Goal: Use online tool/utility: Utilize a website feature to perform a specific function

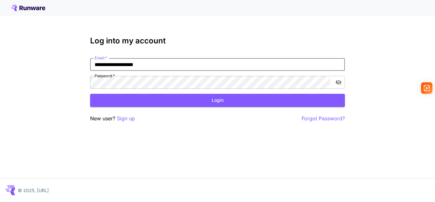
type input "**********"
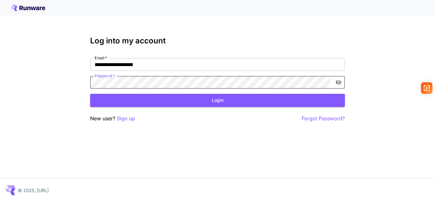
click button "Login" at bounding box center [217, 100] width 255 height 13
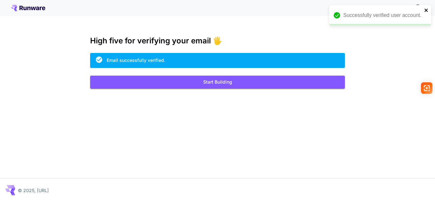
click at [425, 10] on icon "close" at bounding box center [426, 10] width 4 height 5
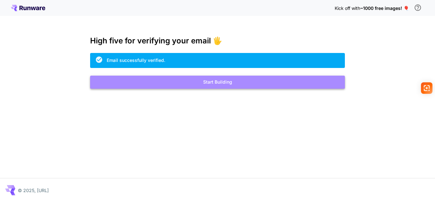
click at [229, 85] on button "Start Building" at bounding box center [217, 81] width 255 height 13
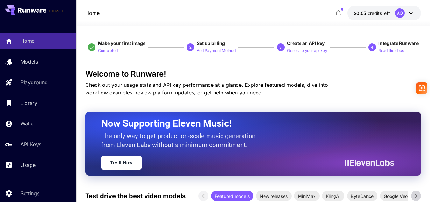
click at [413, 11] on icon at bounding box center [411, 13] width 8 height 8
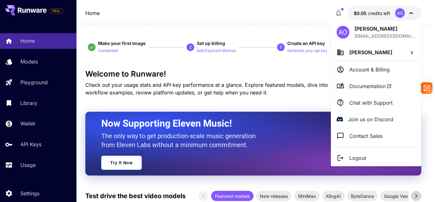
click at [50, 82] on div at bounding box center [217, 101] width 435 height 202
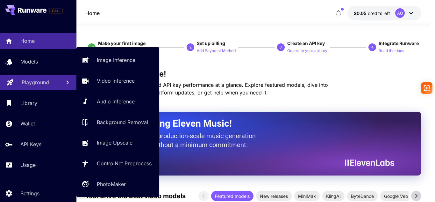
click at [39, 82] on p "Playground" at bounding box center [35, 82] width 27 height 8
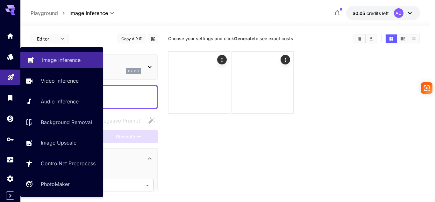
type input "**********"
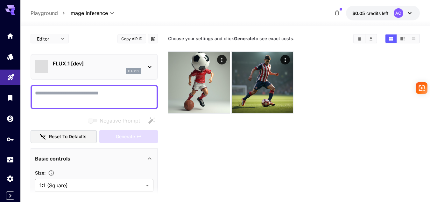
click at [147, 66] on icon at bounding box center [150, 67] width 8 height 8
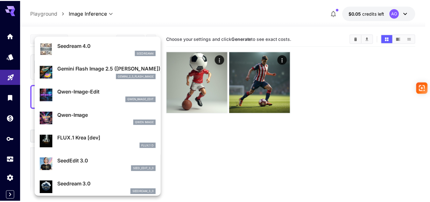
scroll to position [42, 0]
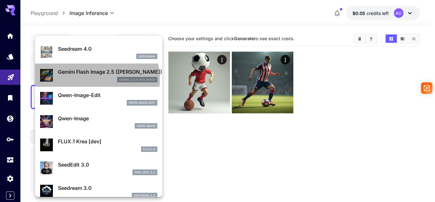
click at [85, 79] on div "gemini_2_5_flash_image" at bounding box center [107, 80] width 99 height 6
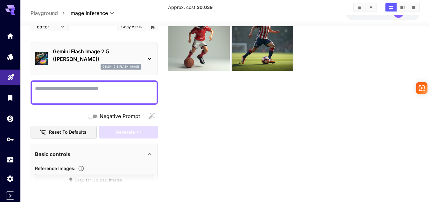
scroll to position [50, 0]
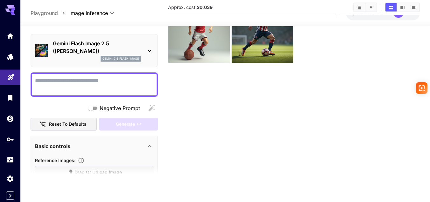
click at [128, 170] on section at bounding box center [94, 175] width 127 height 16
click at [150, 148] on icon at bounding box center [150, 146] width 8 height 8
click at [104, 187] on main "Editor **** ​ Copy AIR ID Gemini Flash Image 2.5 (Nano Banana) gemini_2_5_flash…" at bounding box center [225, 84] width 389 height 207
click at [75, 171] on section at bounding box center [94, 175] width 127 height 16
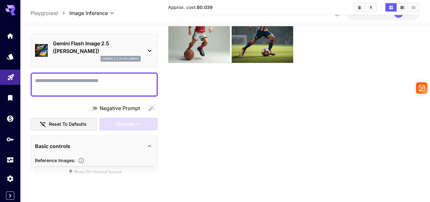
click at [49, 142] on p "Basic controls" at bounding box center [52, 146] width 35 height 8
click at [49, 164] on p "Advanced controls" at bounding box center [58, 164] width 47 height 8
click at [174, 80] on section "Approx. cost: $0.039" at bounding box center [294, 82] width 252 height 202
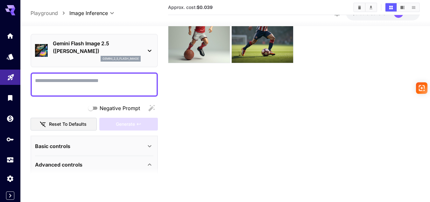
click at [130, 144] on div "Basic controls" at bounding box center [90, 146] width 111 height 8
click at [100, 170] on section at bounding box center [94, 175] width 127 height 16
drag, startPoint x: 100, startPoint y: 170, endPoint x: 95, endPoint y: 172, distance: 5.1
click at [95, 172] on section at bounding box center [94, 175] width 127 height 16
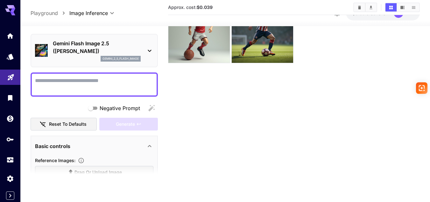
click at [95, 172] on section at bounding box center [94, 175] width 127 height 16
drag, startPoint x: 95, startPoint y: 172, endPoint x: 80, endPoint y: 171, distance: 15.3
click at [80, 171] on section at bounding box center [94, 175] width 127 height 16
click at [82, 171] on section at bounding box center [94, 175] width 127 height 16
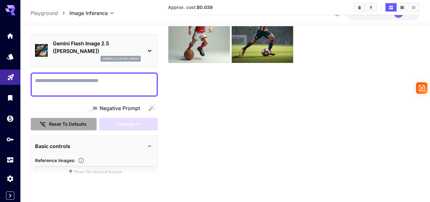
click at [64, 121] on button "Reset to defaults" at bounding box center [64, 123] width 66 height 13
click at [82, 171] on section at bounding box center [94, 175] width 127 height 16
click at [143, 48] on div "Gemini Flash Image 2.5 (Nano Banana) gemini_2_5_flash_image" at bounding box center [94, 50] width 118 height 27
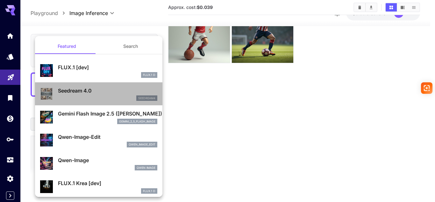
click at [116, 99] on div "seedream4" at bounding box center [107, 98] width 99 height 6
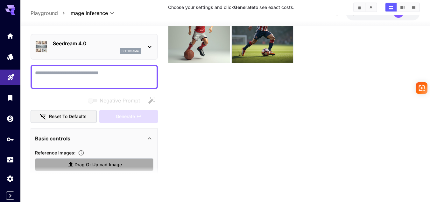
click at [94, 166] on span "Drag or upload image" at bounding box center [98, 164] width 47 height 8
click at [0, 0] on input "Drag or upload image" at bounding box center [0, 0] width 0 height 0
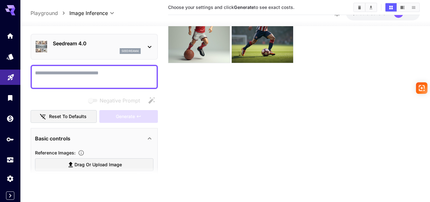
click at [152, 137] on icon at bounding box center [150, 138] width 8 height 8
click at [137, 46] on p "Seedream 4.0" at bounding box center [97, 43] width 88 height 8
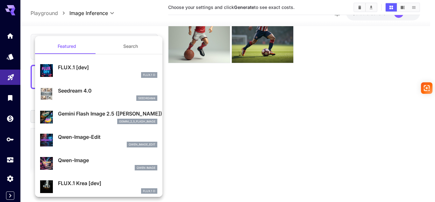
click at [224, 99] on div at bounding box center [217, 101] width 435 height 202
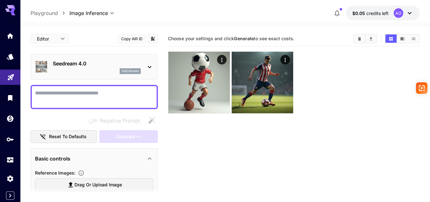
click at [144, 61] on div "Seedream 4.0 seedream4" at bounding box center [94, 66] width 118 height 19
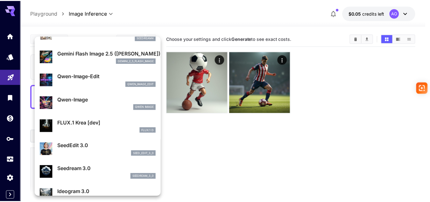
scroll to position [53, 0]
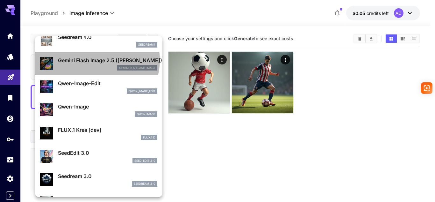
click at [96, 60] on p "Gemini Flash Image 2.5 (Nano Banana)" at bounding box center [107, 60] width 99 height 8
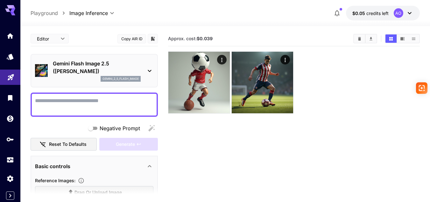
click at [79, 189] on section at bounding box center [94, 195] width 127 height 16
click at [94, 100] on textarea "Negative Prompt" at bounding box center [94, 104] width 118 height 15
paste textarea "**********"
type textarea "*"
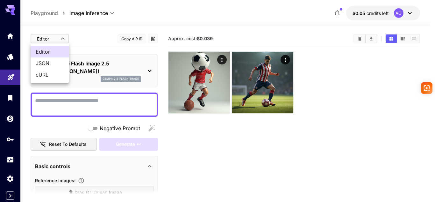
click at [63, 39] on body "**********" at bounding box center [217, 126] width 435 height 252
click at [49, 73] on span "cURL" at bounding box center [50, 75] width 28 height 8
type input "****"
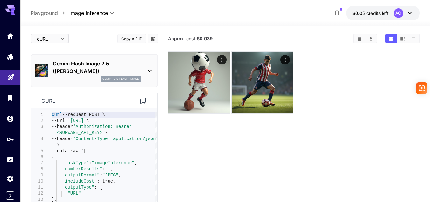
scroll to position [50, 0]
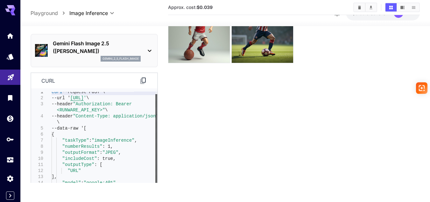
click at [155, 187] on div at bounding box center [156, 149] width 2 height 110
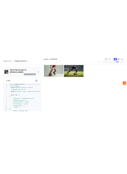
scroll to position [44, 0]
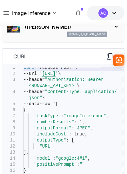
click at [109, 58] on icon at bounding box center [110, 57] width 8 height 8
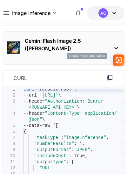
scroll to position [0, 0]
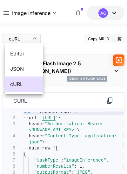
click at [22, 55] on span "Editor" at bounding box center [24, 54] width 28 height 8
type input "****"
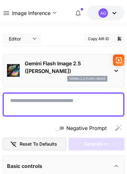
click at [40, 125] on div "Negative Prompt" at bounding box center [64, 128] width 122 height 13
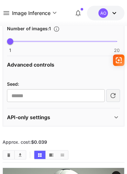
scroll to position [212, 0]
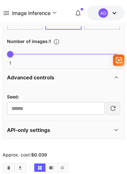
click at [40, 131] on p "API-only settings" at bounding box center [28, 130] width 43 height 8
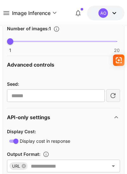
scroll to position [288, 0]
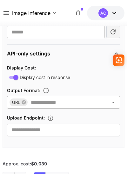
click at [42, 133] on input "text" at bounding box center [63, 130] width 113 height 13
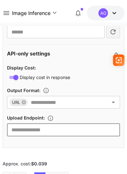
click at [60, 106] on input "text" at bounding box center [63, 102] width 71 height 9
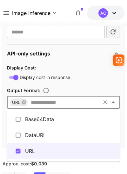
click at [49, 122] on li "Base64Data" at bounding box center [63, 119] width 113 height 16
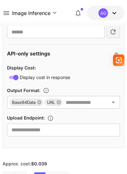
click at [86, 54] on div "API-only settings" at bounding box center [60, 54] width 106 height 8
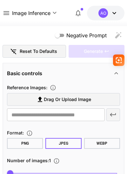
scroll to position [84, 0]
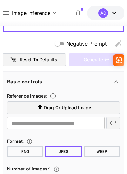
click at [87, 93] on div "Reference Images :" at bounding box center [63, 96] width 113 height 8
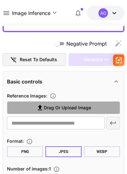
click at [80, 108] on span "Drag or upload image" at bounding box center [67, 108] width 47 height 8
click at [0, 0] on input "Drag or upload image" at bounding box center [0, 0] width 0 height 0
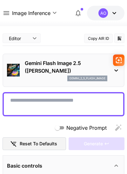
scroll to position [0, 0]
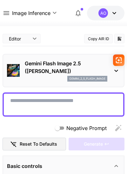
click at [49, 102] on textarea "Negative Prompt" at bounding box center [63, 104] width 107 height 15
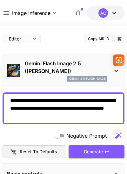
type textarea "**********"
click at [90, 152] on span "Generate" at bounding box center [93, 152] width 19 height 8
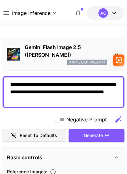
scroll to position [67, 0]
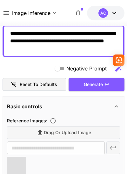
click at [68, 134] on div "Drag or upload image" at bounding box center [63, 132] width 113 height 13
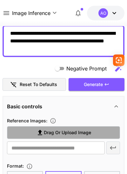
click at [76, 129] on span "Drag or upload image" at bounding box center [67, 133] width 47 height 8
click at [0, 0] on input "Drag or upload image" at bounding box center [0, 0] width 0 height 0
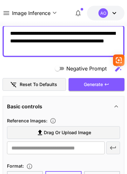
click at [95, 102] on div "Basic controls" at bounding box center [63, 106] width 113 height 15
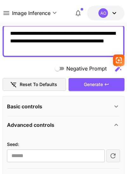
click at [95, 102] on div "Basic controls" at bounding box center [63, 106] width 113 height 15
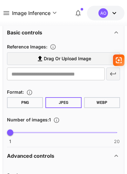
scroll to position [131, 0]
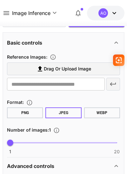
click at [39, 69] on icon at bounding box center [40, 68] width 4 height 5
click at [0, 0] on input "Drag or upload image" at bounding box center [0, 0] width 0 height 0
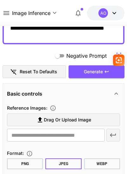
scroll to position [93, 0]
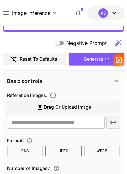
click at [73, 111] on span "Drag or upload image" at bounding box center [67, 107] width 47 height 8
click at [0, 0] on input "Drag or upload image" at bounding box center [0, 0] width 0 height 0
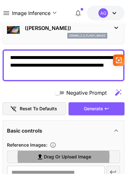
scroll to position [68, 0]
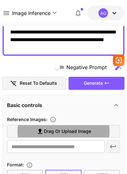
click at [29, 131] on label "Drag or upload image" at bounding box center [63, 131] width 113 height 13
click at [0, 0] on input "Drag or upload image" at bounding box center [0, 0] width 0 height 0
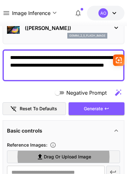
scroll to position [30, 0]
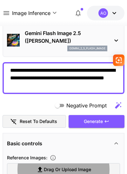
click at [58, 85] on textarea "**********" at bounding box center [63, 78] width 107 height 23
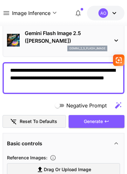
click at [58, 85] on textarea "**********" at bounding box center [63, 78] width 107 height 23
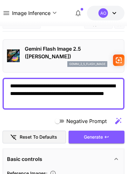
scroll to position [14, 0]
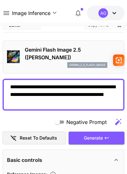
click at [52, 102] on textarea "**********" at bounding box center [63, 94] width 107 height 23
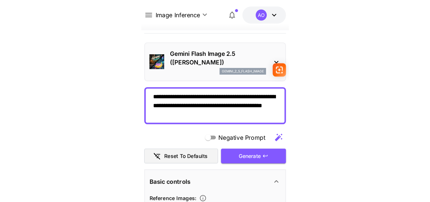
scroll to position [18, 0]
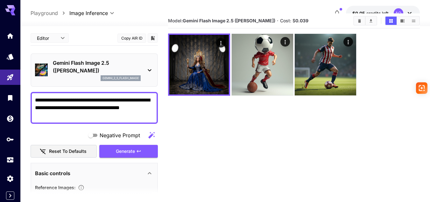
drag, startPoint x: 75, startPoint y: 116, endPoint x: 30, endPoint y: 94, distance: 50.4
click at [30, 94] on section "**********" at bounding box center [225, 121] width 410 height 226
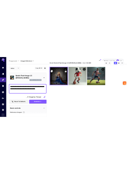
scroll to position [50, 0]
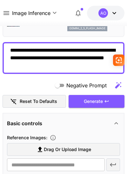
click at [109, 150] on label "Drag or upload image" at bounding box center [63, 149] width 113 height 13
click at [0, 0] on input "Drag or upload image" at bounding box center [0, 0] width 0 height 0
click at [61, 68] on textarea "**********" at bounding box center [63, 57] width 107 height 23
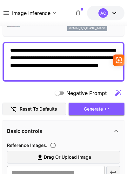
type textarea "**********"
click at [65, 156] on span "Drag or upload image" at bounding box center [67, 157] width 47 height 8
click at [0, 0] on input "Drag or upload image" at bounding box center [0, 0] width 0 height 0
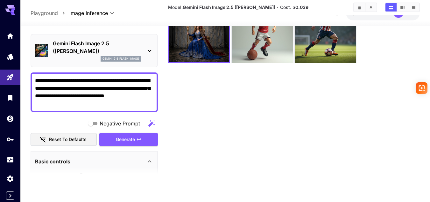
click at [105, 94] on textarea "**********" at bounding box center [94, 92] width 118 height 31
